Goal: Use online tool/utility: Utilize a website feature to perform a specific function

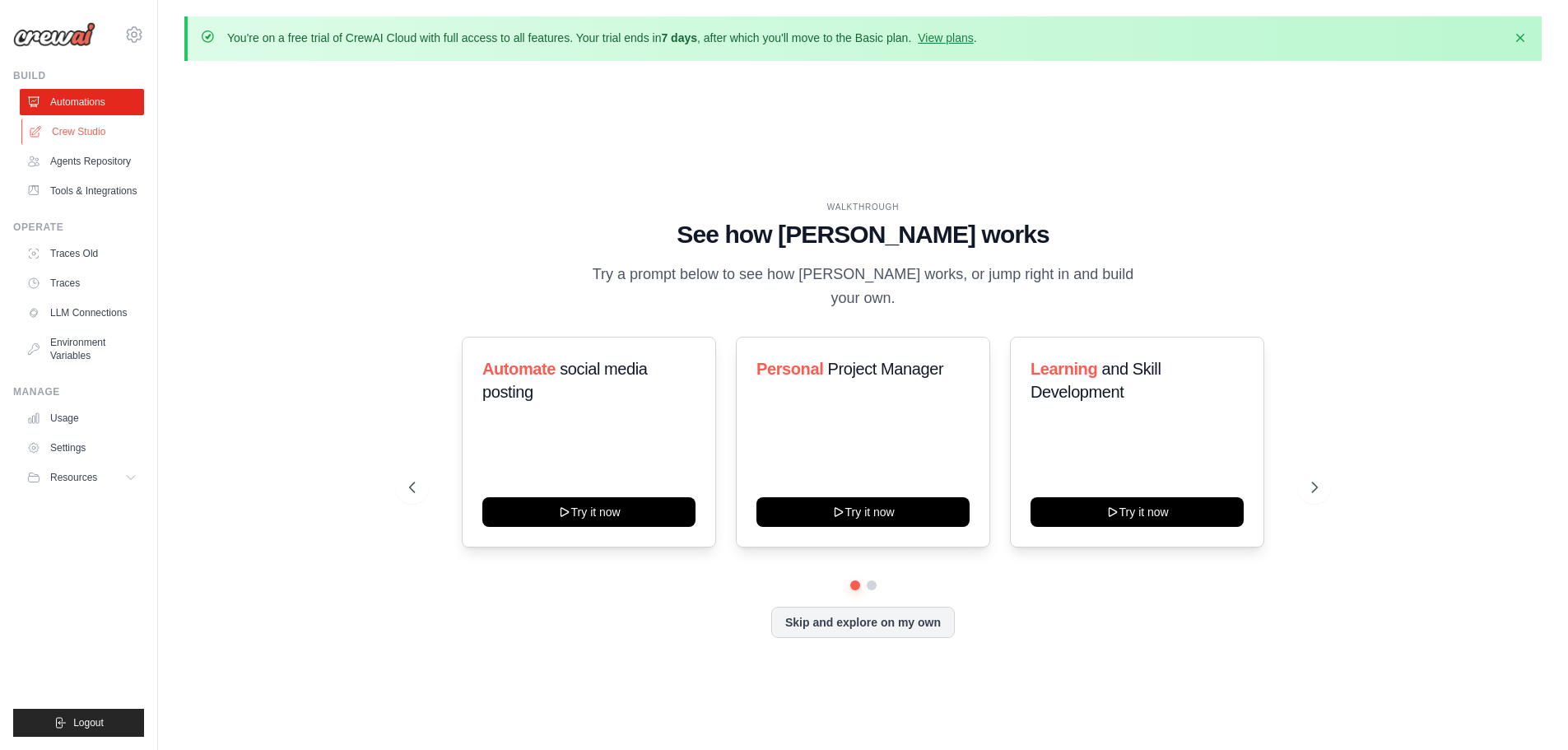
click at [87, 125] on link "Crew Studio" at bounding box center [83, 132] width 124 height 27
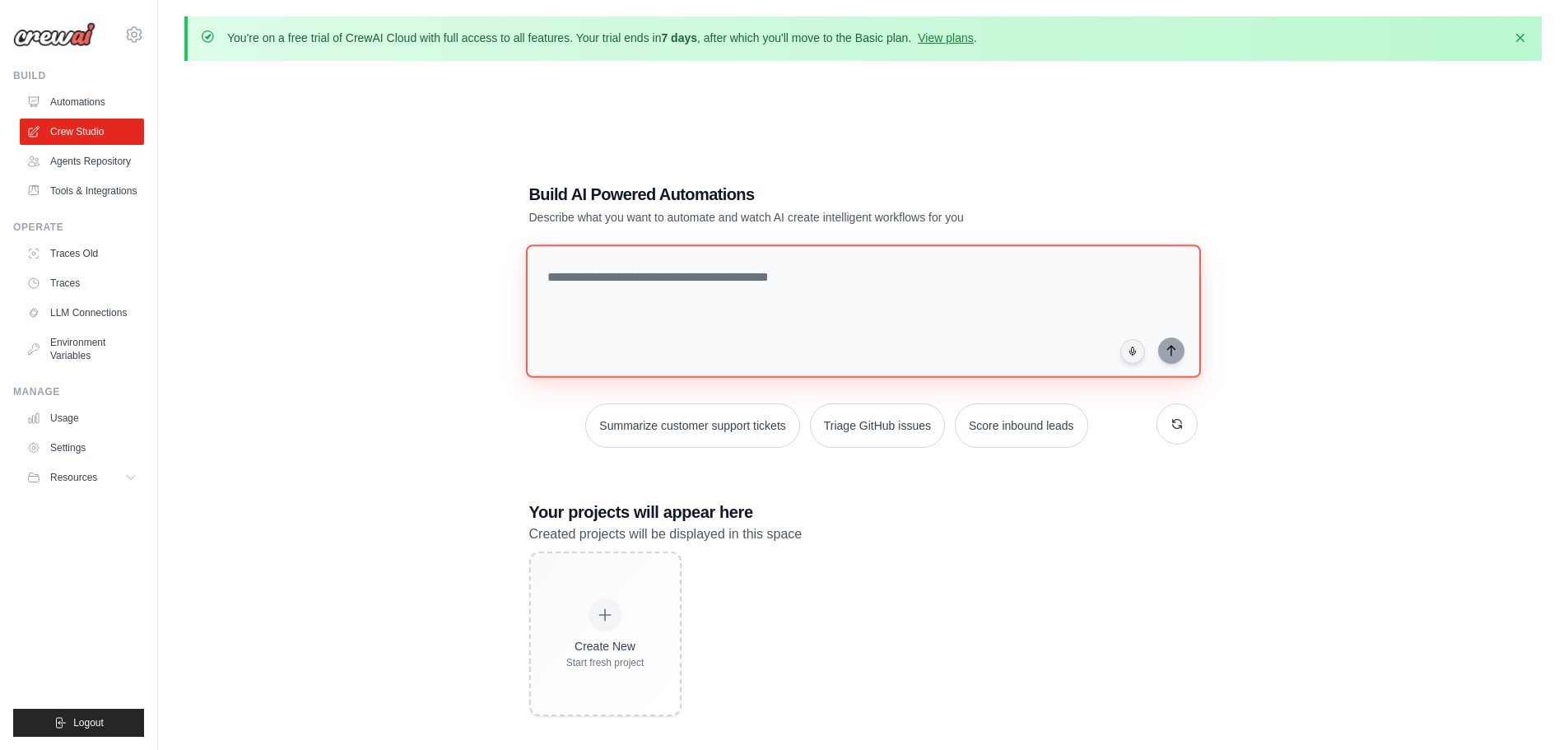
click at [669, 276] on textarea at bounding box center [862, 312] width 675 height 133
type textarea "**********"
type textarea "*******"
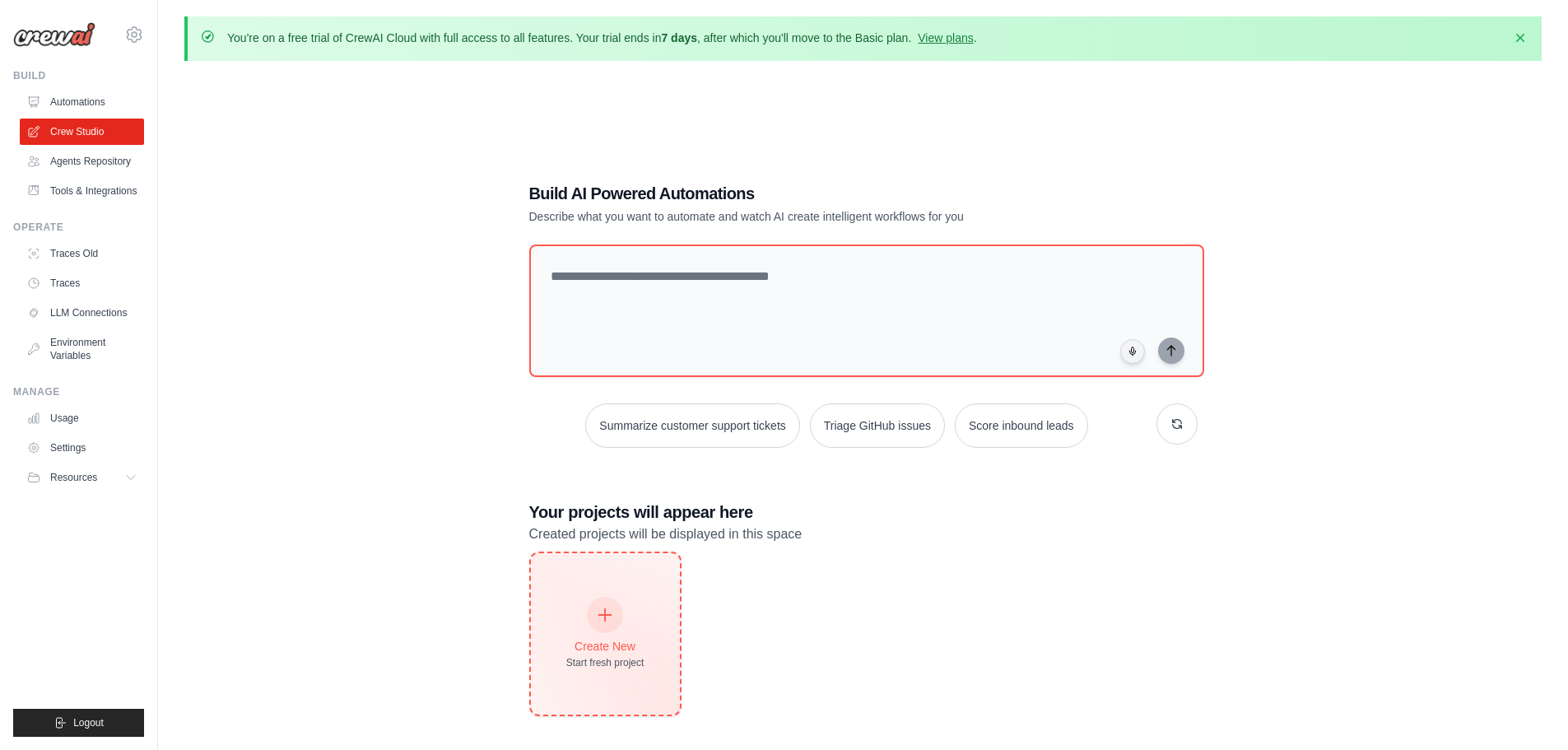
click at [605, 609] on icon at bounding box center [605, 615] width 18 height 18
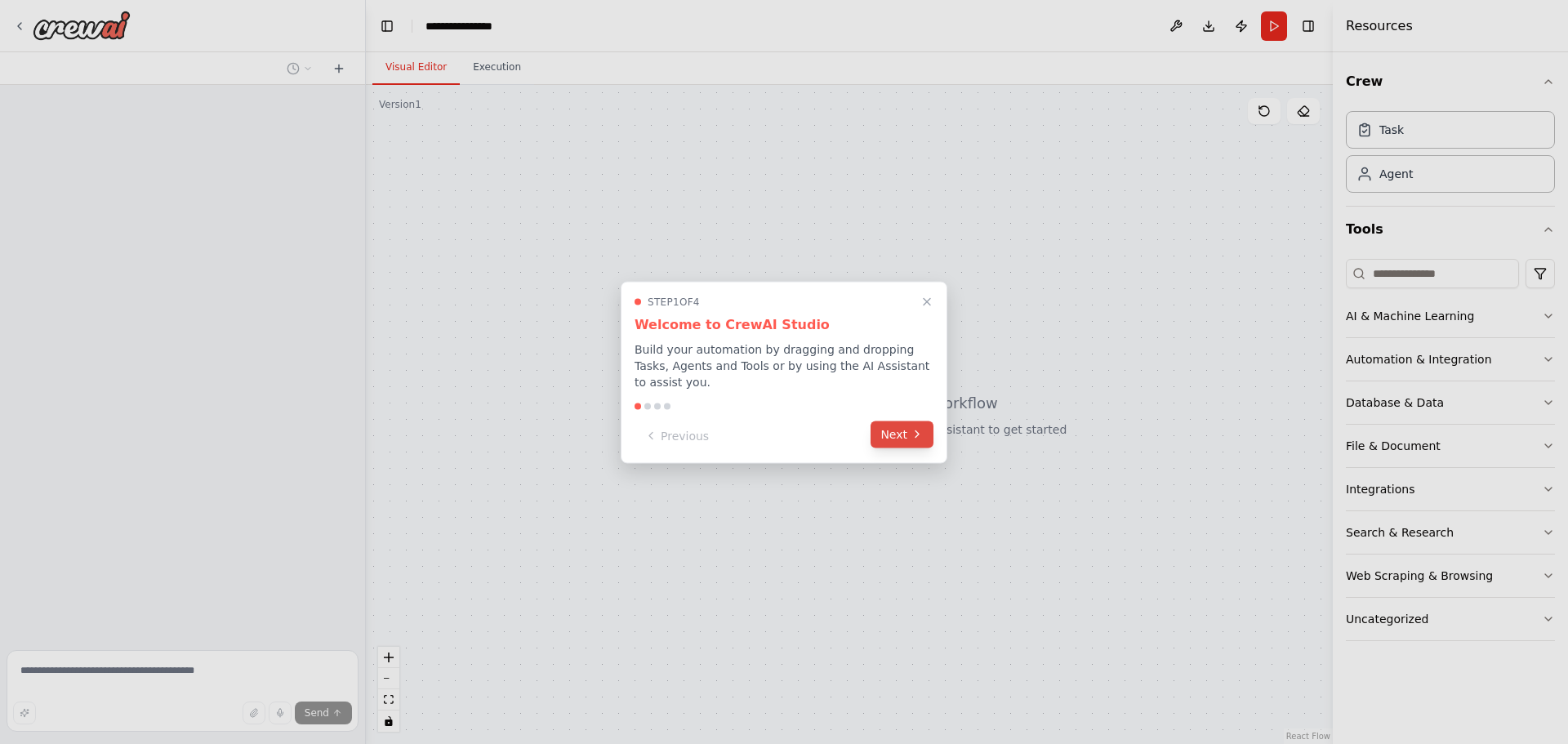
click at [880, 435] on button "Next" at bounding box center [902, 434] width 63 height 27
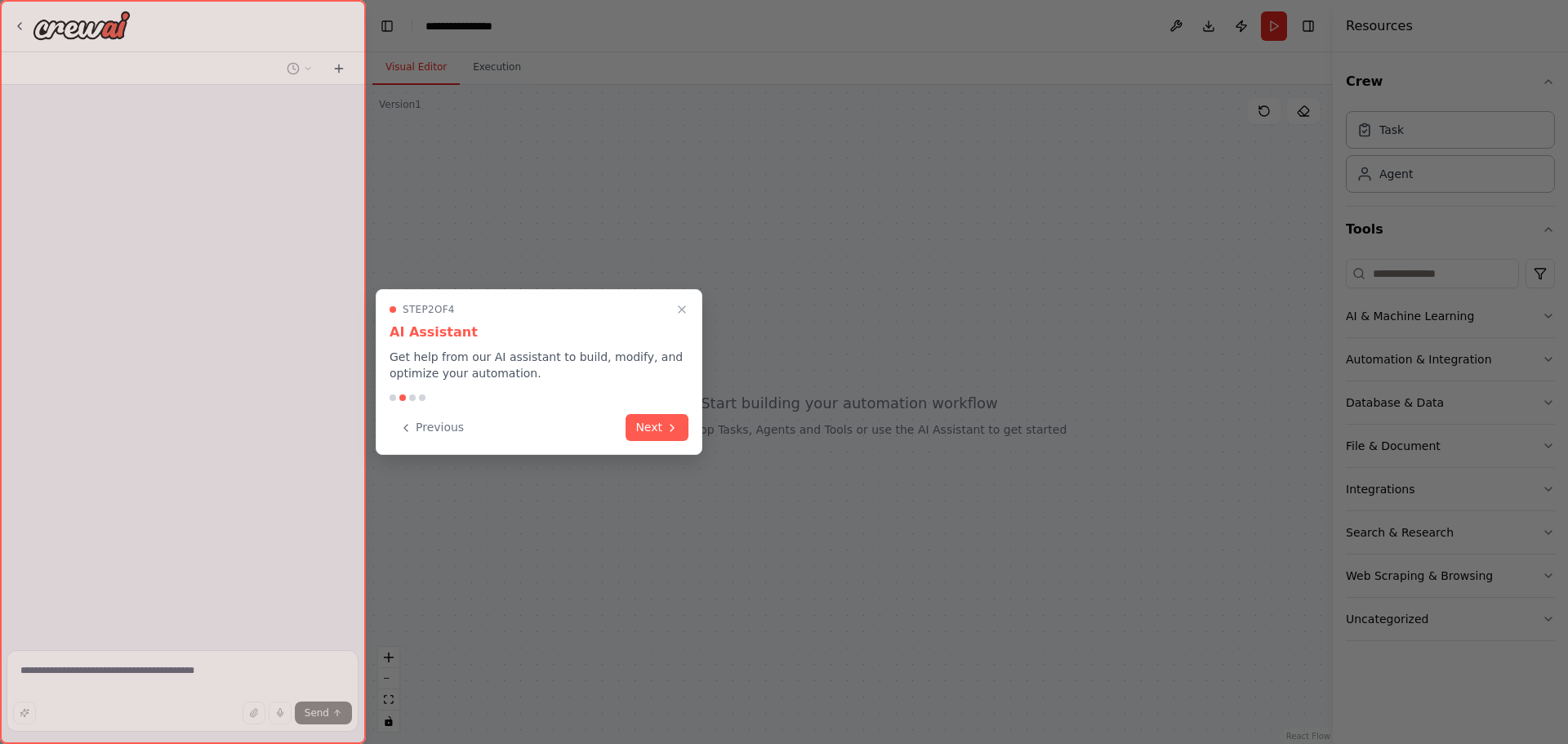
click at [880, 435] on div at bounding box center [784, 372] width 1568 height 744
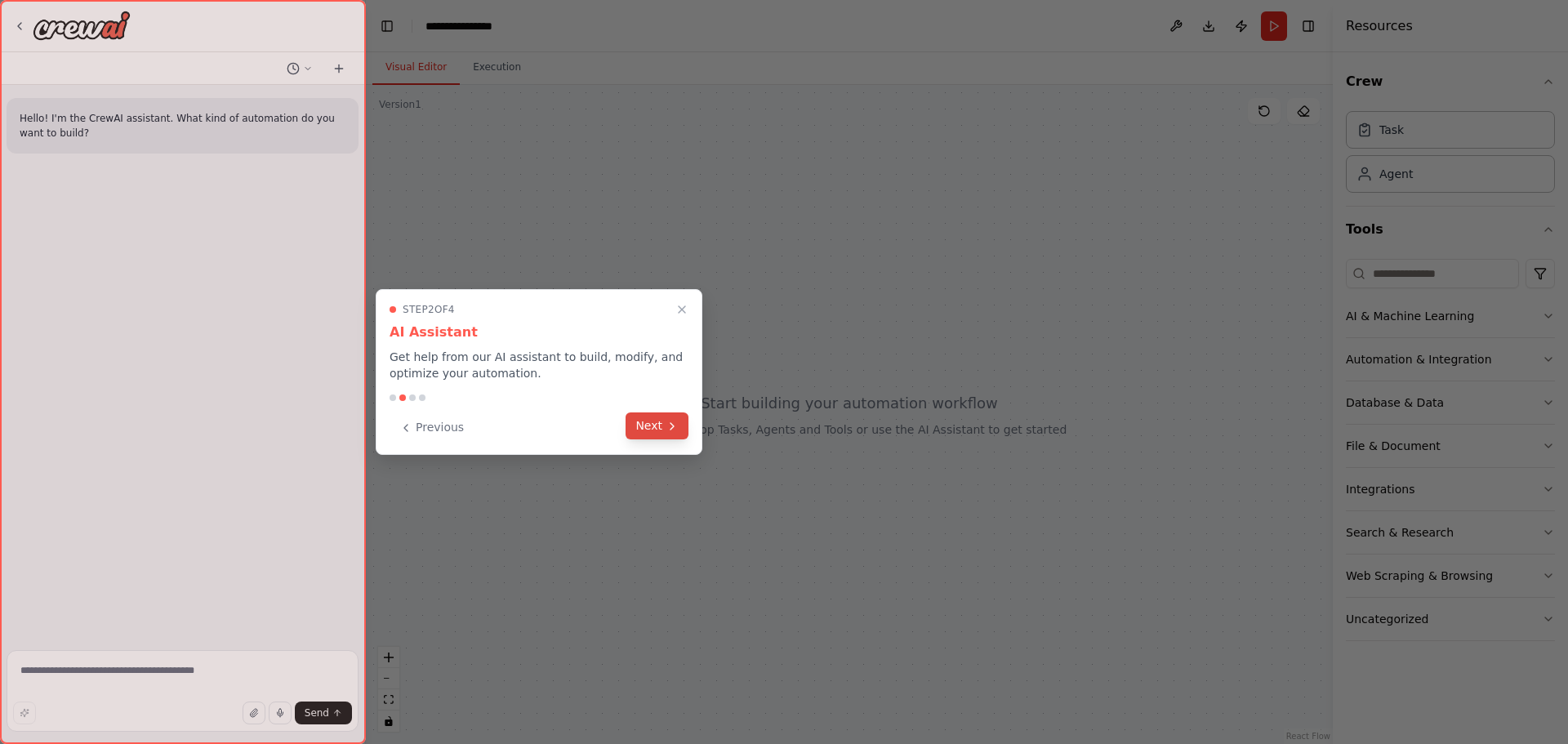
click at [658, 434] on button "Next" at bounding box center [657, 425] width 63 height 27
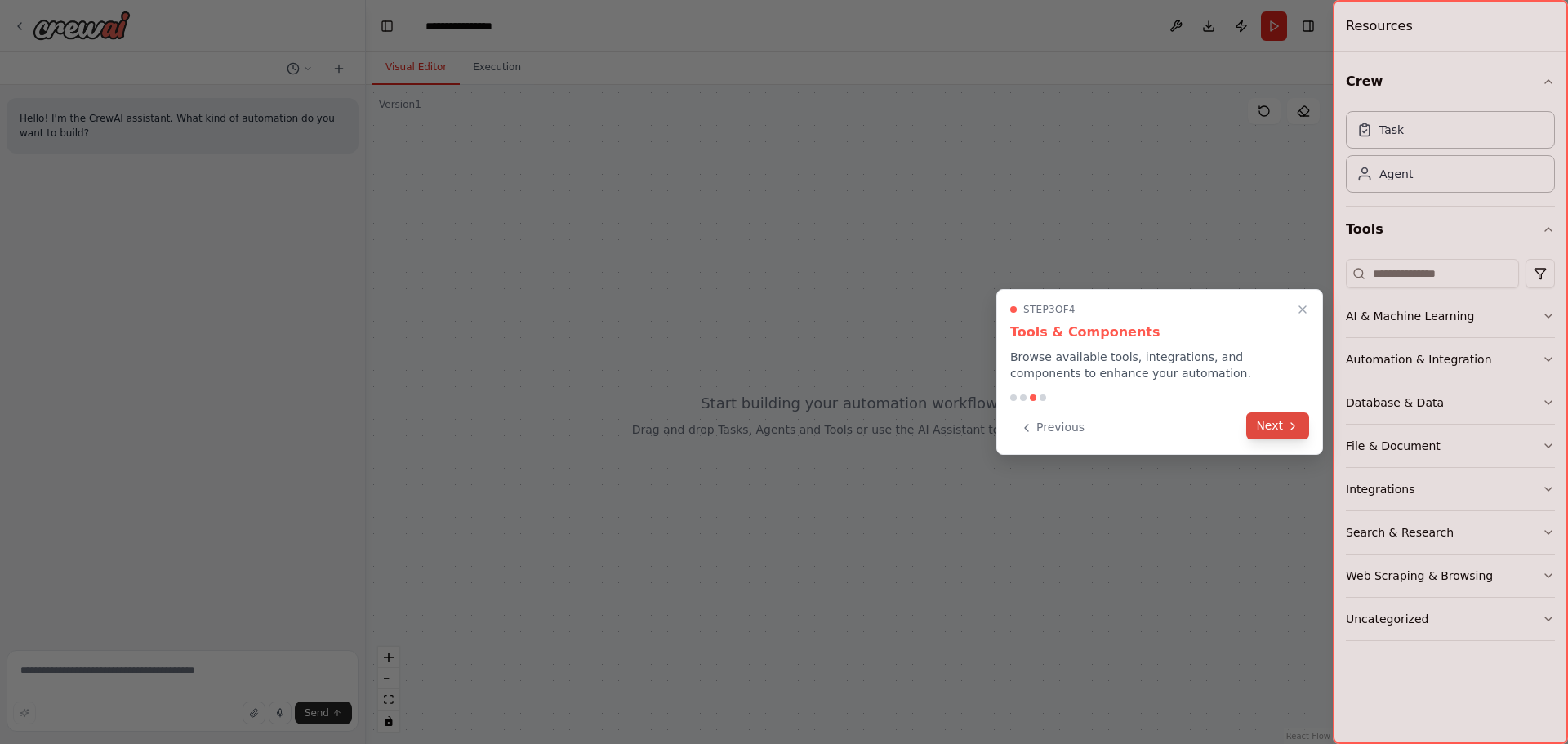
click at [1281, 422] on button "Next" at bounding box center [1278, 425] width 63 height 27
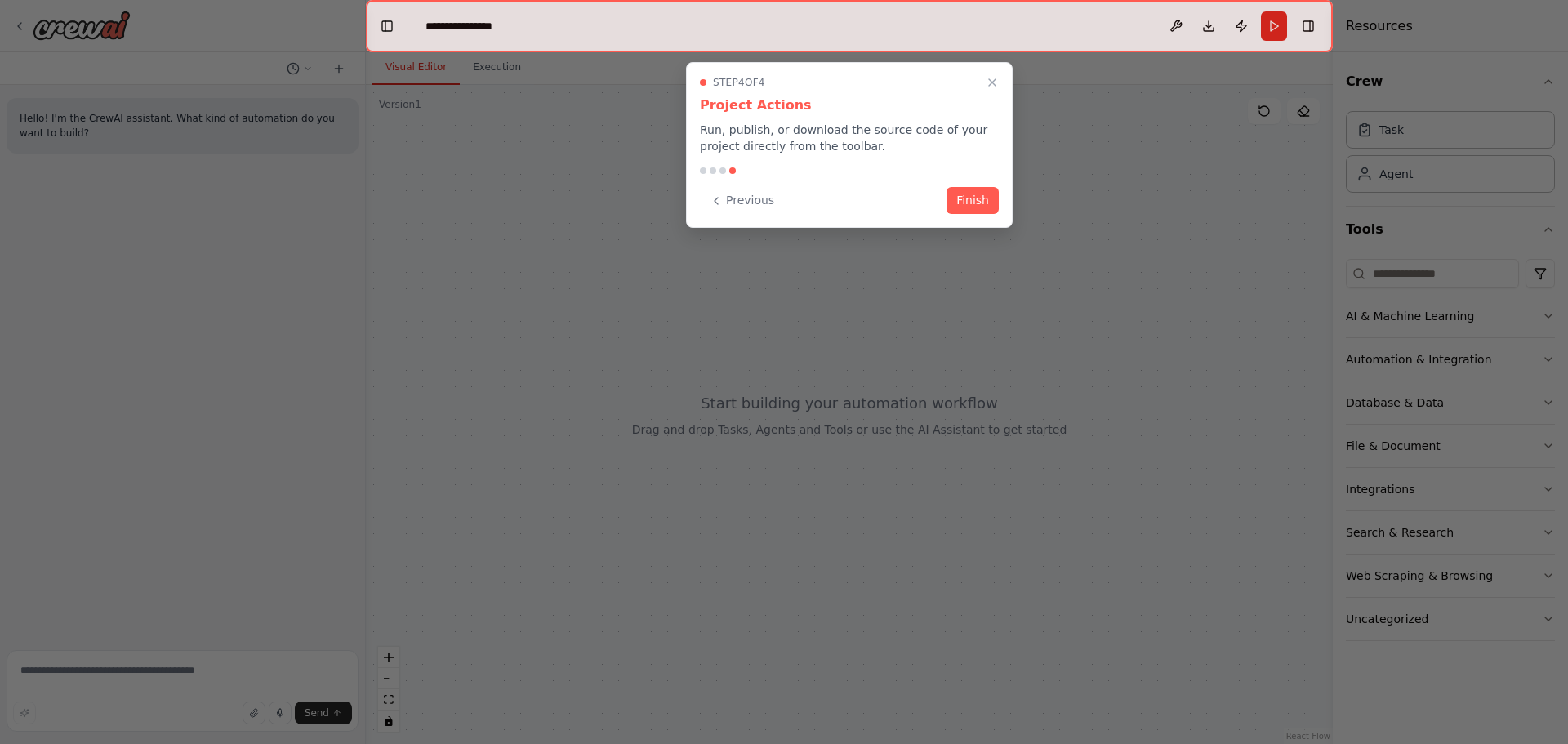
click at [1279, 424] on div at bounding box center [784, 372] width 1568 height 744
click at [971, 207] on button "Finish" at bounding box center [972, 199] width 52 height 27
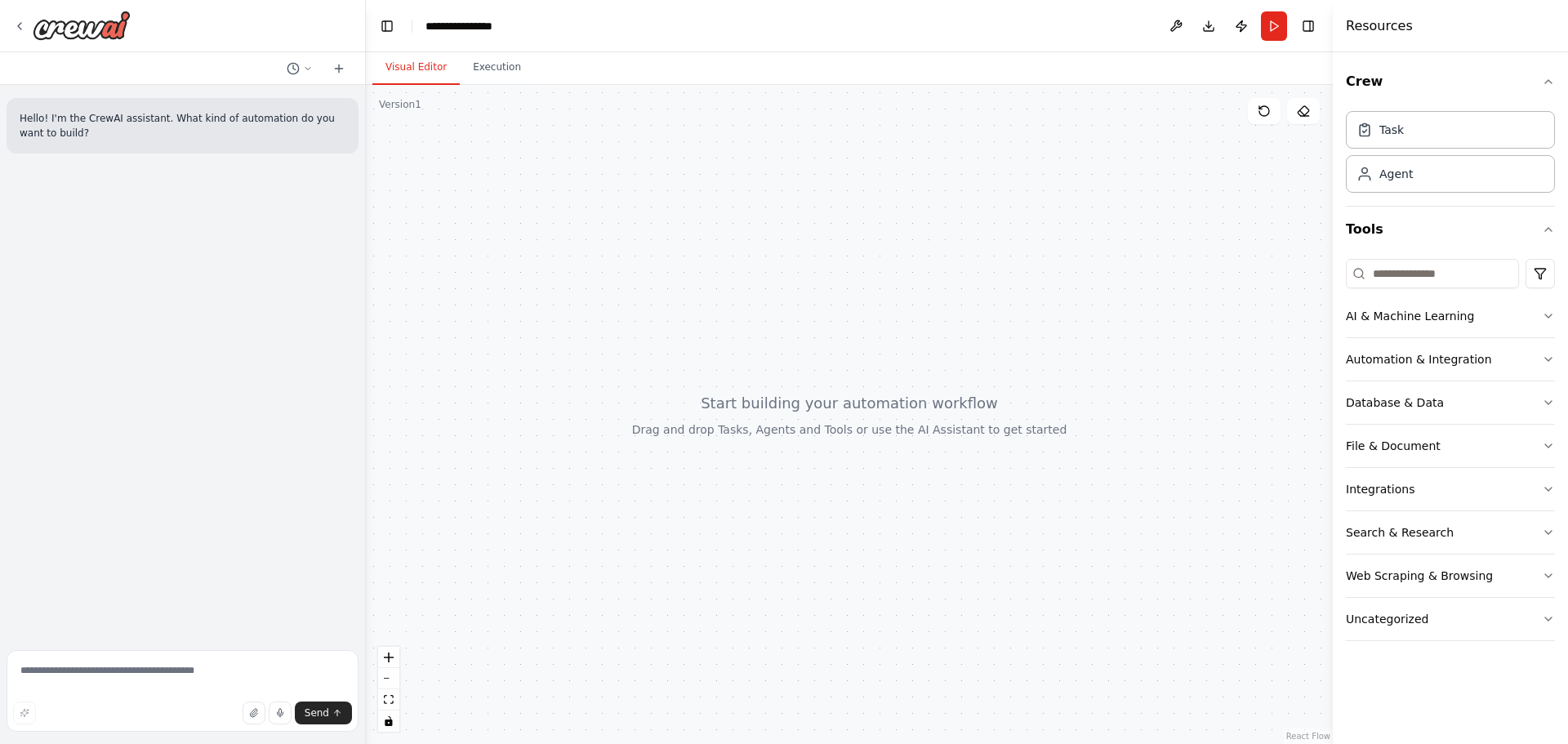
click at [550, 192] on div at bounding box center [849, 414] width 967 height 659
click at [345, 72] on icon at bounding box center [339, 69] width 13 height 13
click at [162, 666] on textarea at bounding box center [182, 691] width 352 height 81
click at [1266, 27] on button "Run" at bounding box center [1274, 26] width 26 height 29
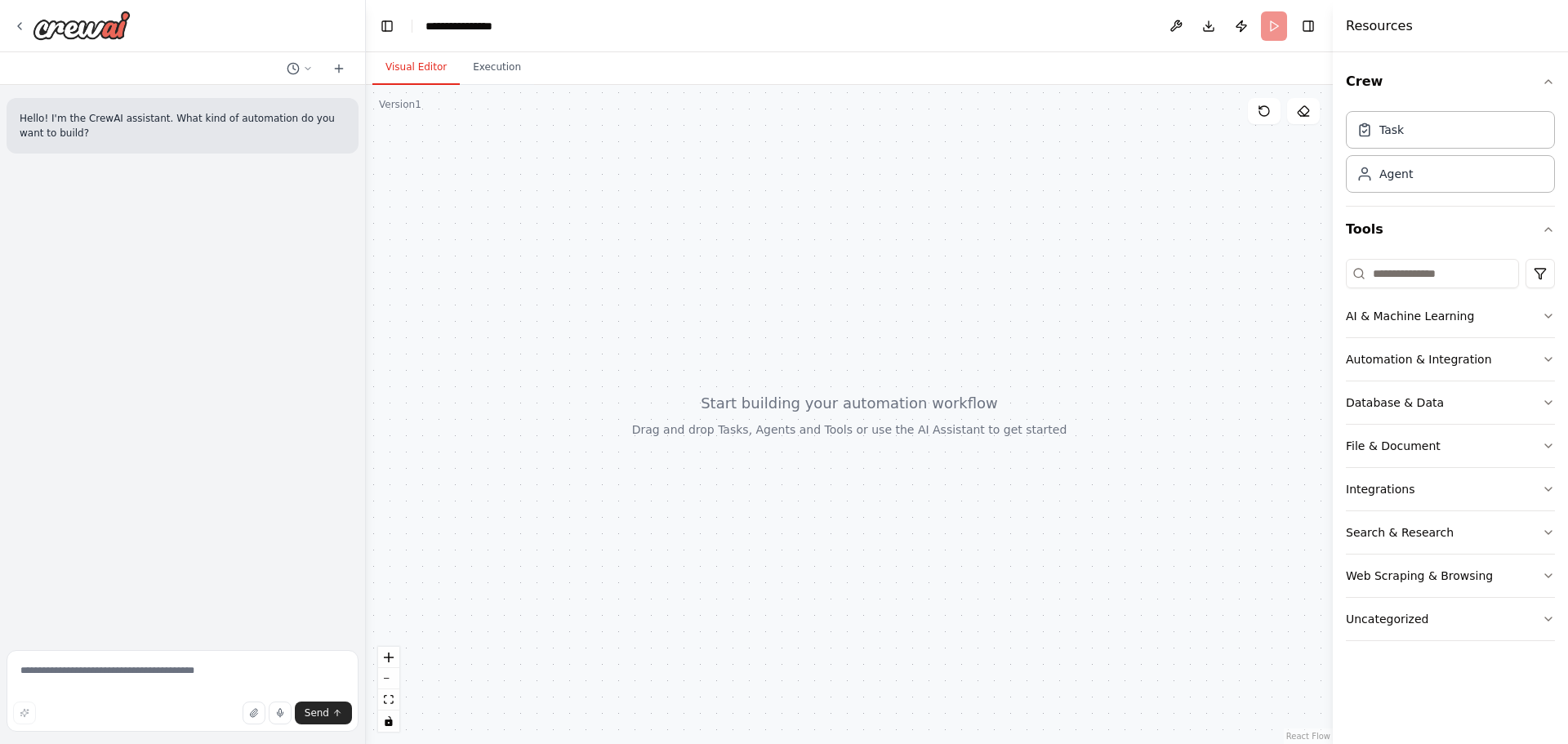
click at [1273, 30] on header "**********" at bounding box center [849, 26] width 967 height 52
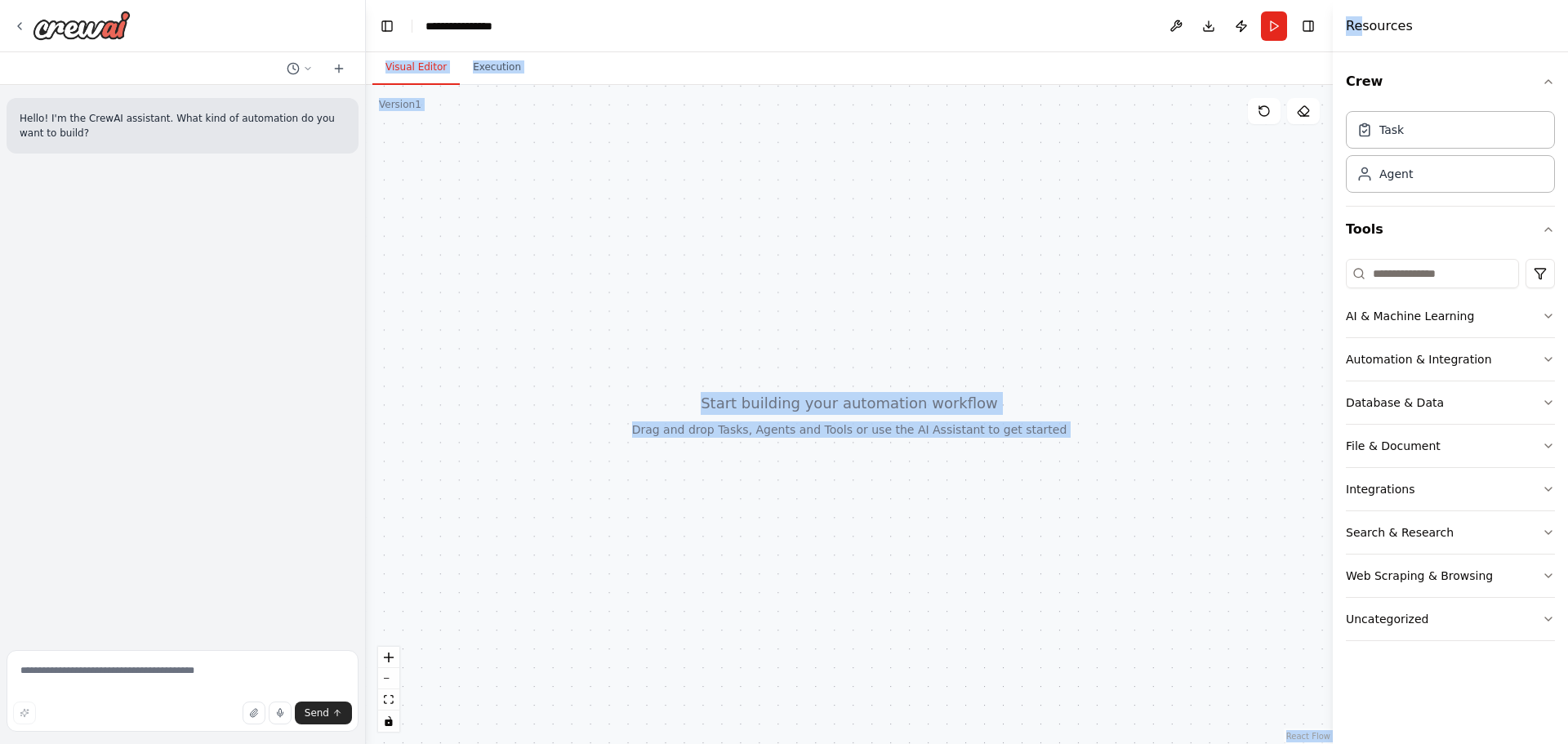
click at [680, 376] on div at bounding box center [849, 414] width 967 height 659
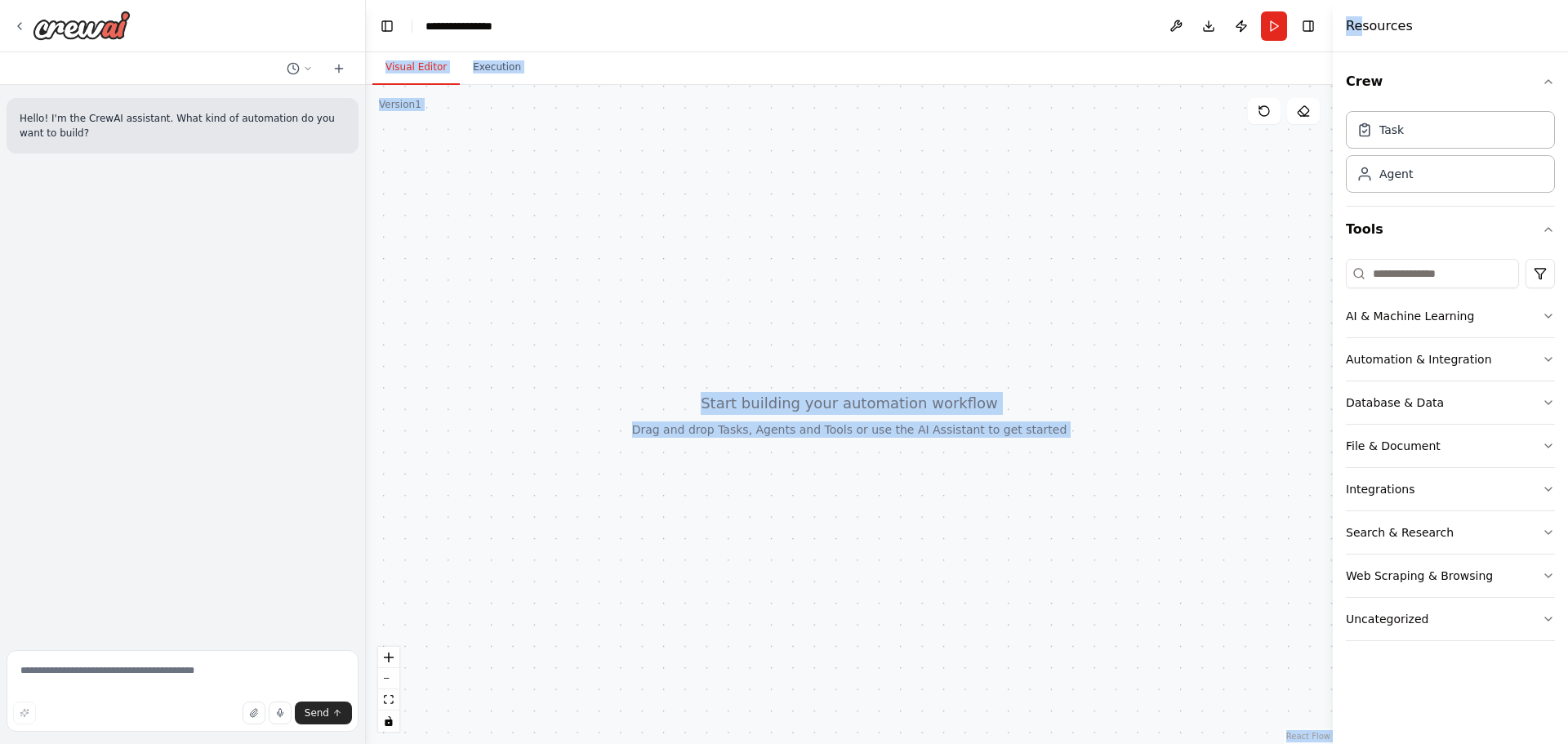
click at [680, 376] on div at bounding box center [849, 414] width 967 height 659
drag, startPoint x: 680, startPoint y: 376, endPoint x: 692, endPoint y: 372, distance: 12.6
click at [692, 372] on div at bounding box center [849, 414] width 967 height 659
drag, startPoint x: 692, startPoint y: 372, endPoint x: 707, endPoint y: 322, distance: 52.2
click at [707, 322] on div at bounding box center [849, 414] width 967 height 659
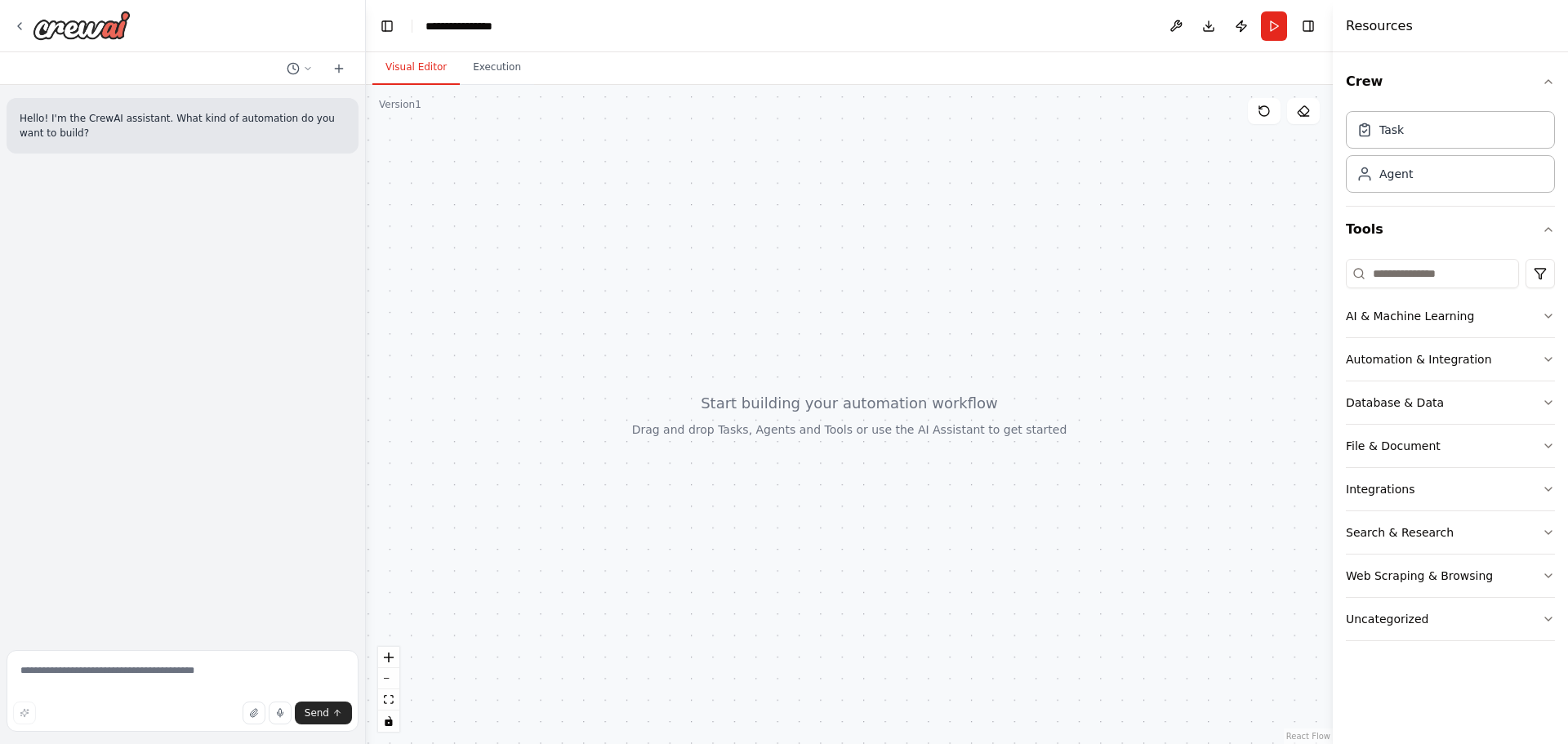
click at [802, 18] on header "**********" at bounding box center [849, 26] width 967 height 52
